Goal: Task Accomplishment & Management: Manage account settings

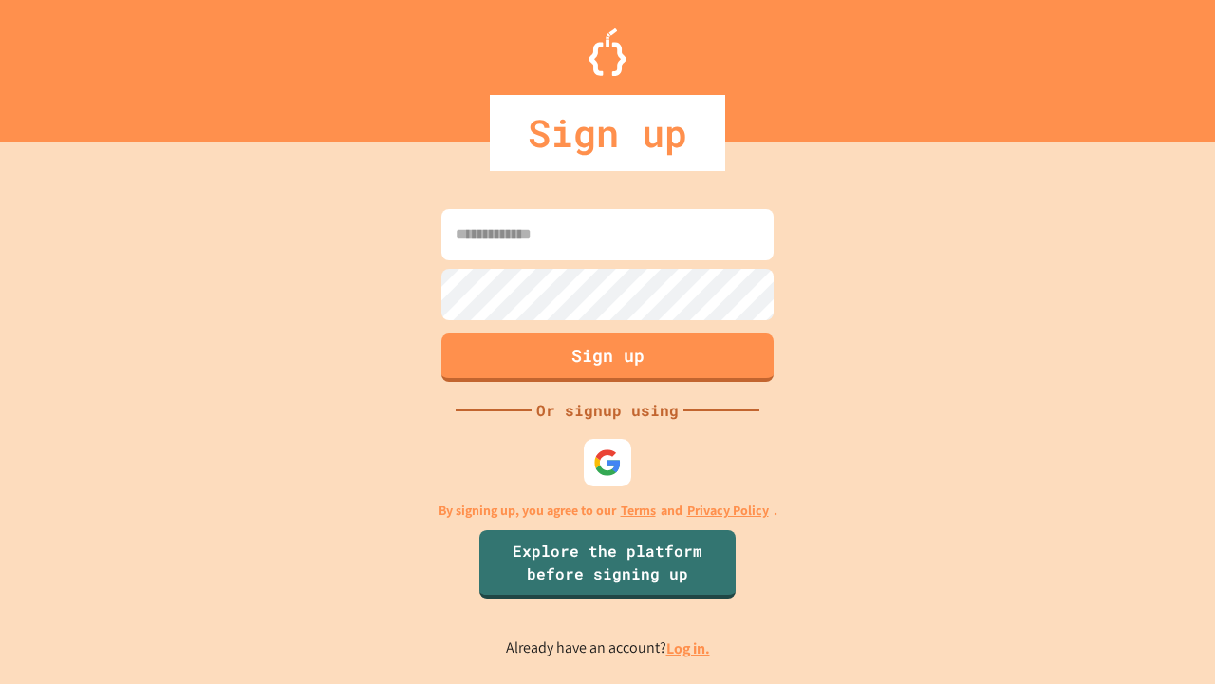
click at [689, 648] on link "Log in." at bounding box center [689, 648] width 44 height 20
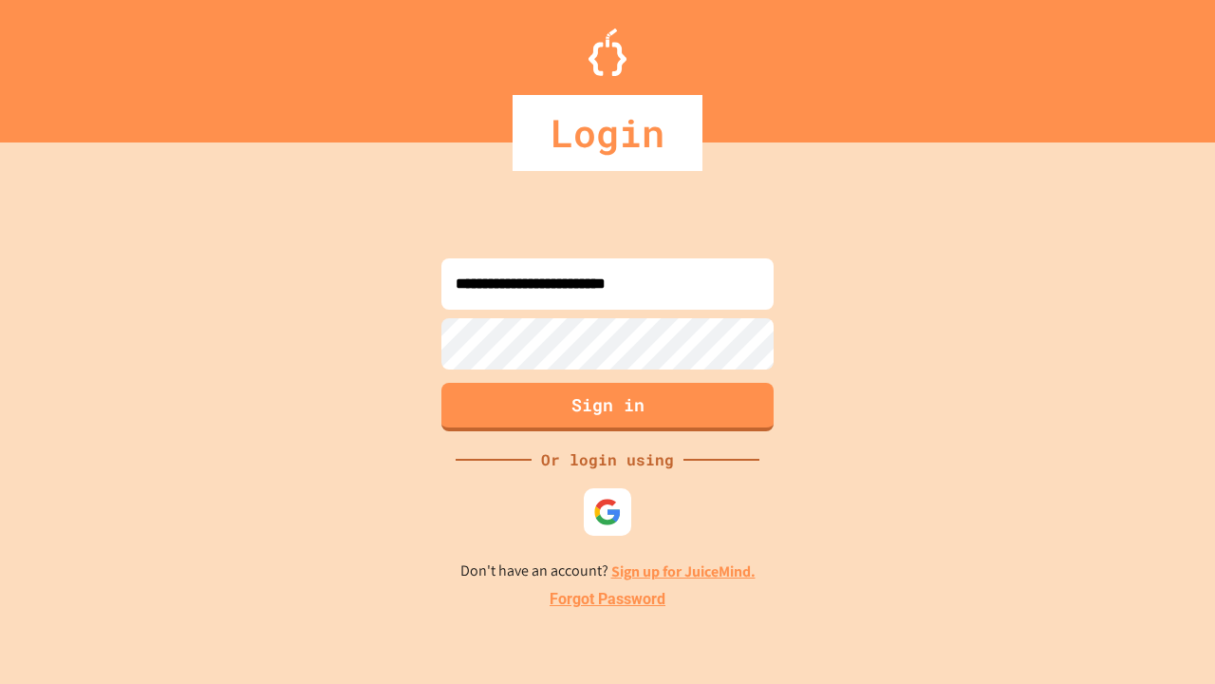
type input "**********"
